Goal: Task Accomplishment & Management: Manage account settings

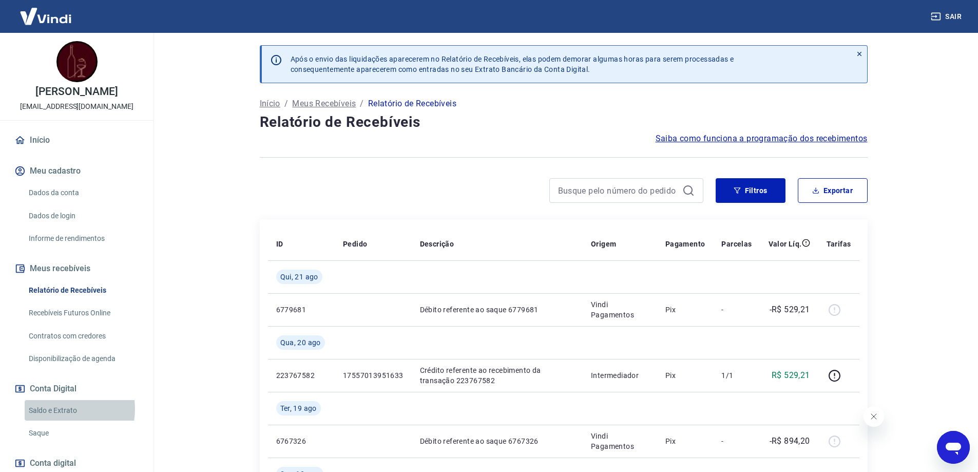
click at [65, 419] on link "Saldo e Extrato" at bounding box center [83, 410] width 116 height 21
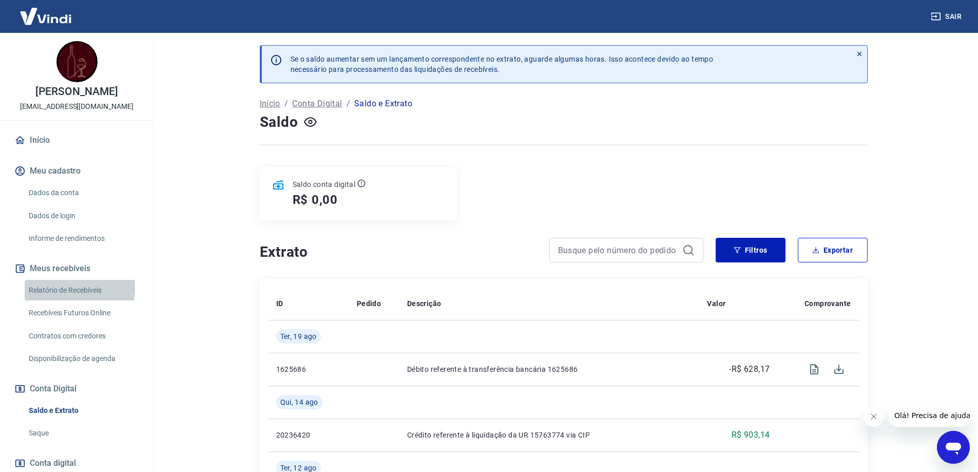
click at [42, 297] on link "Relatório de Recebíveis" at bounding box center [83, 290] width 116 height 21
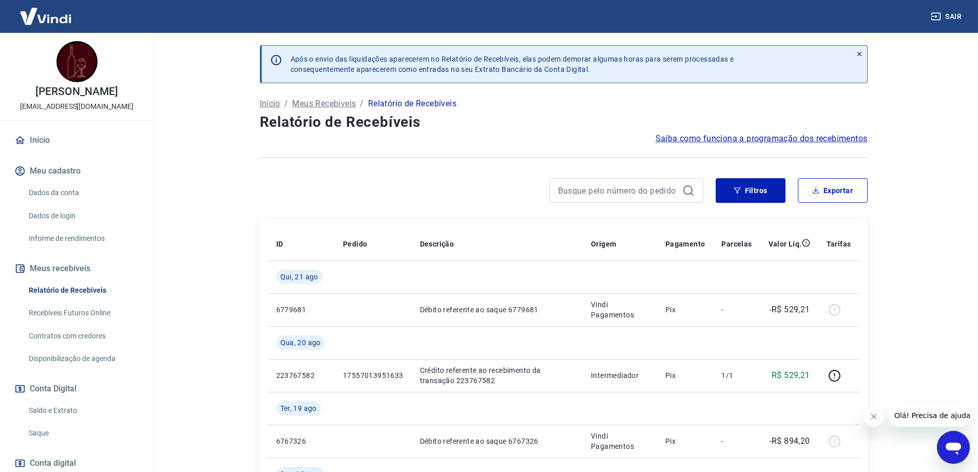
scroll to position [154, 0]
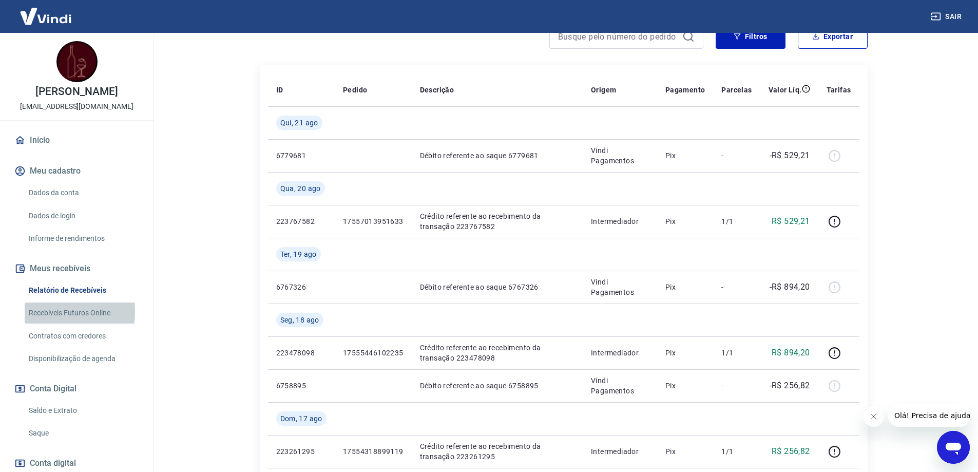
click at [50, 322] on link "Recebíveis Futuros Online" at bounding box center [83, 312] width 116 height 21
